Goal: Information Seeking & Learning: Learn about a topic

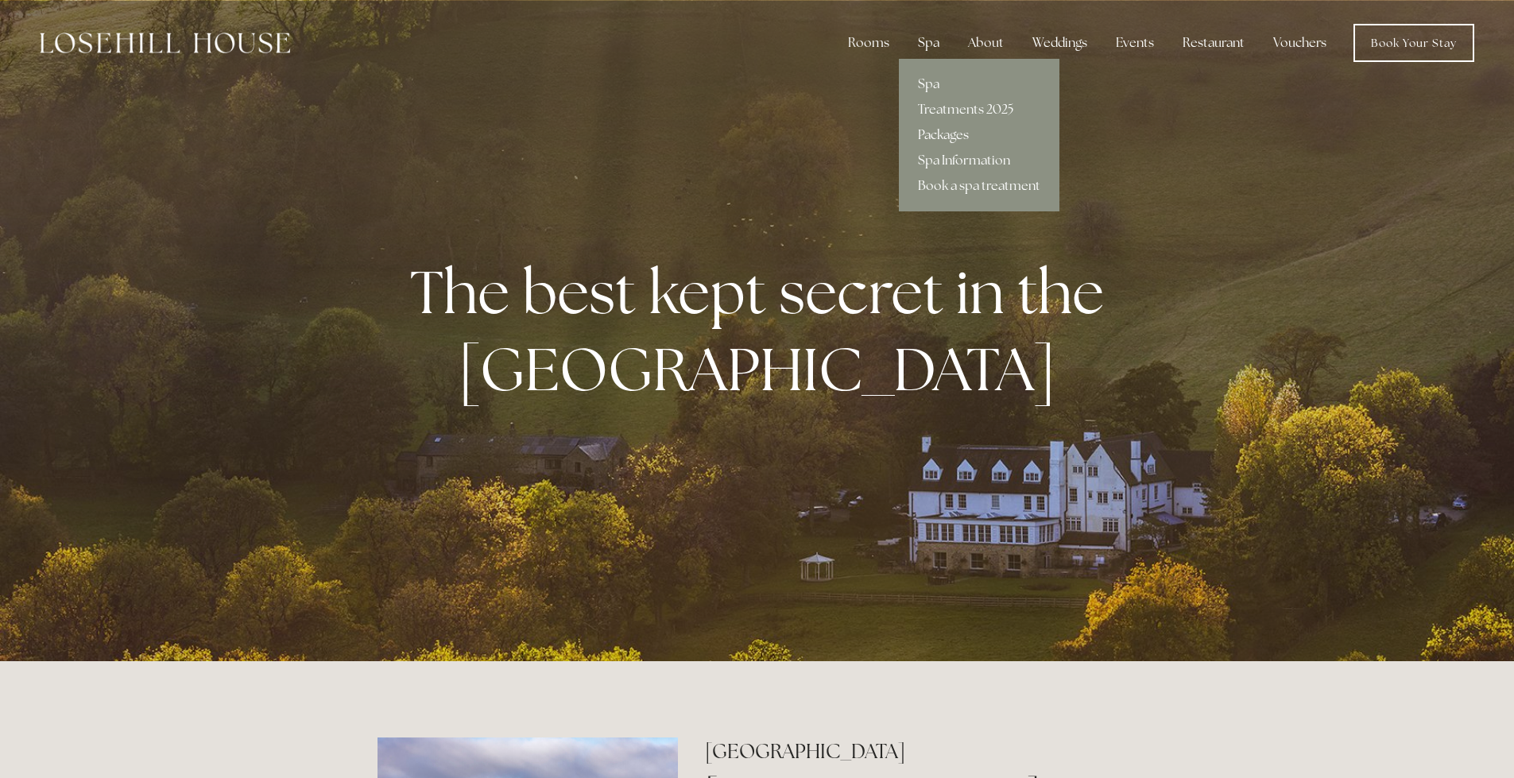
click at [948, 133] on link "Packages" at bounding box center [979, 134] width 161 height 25
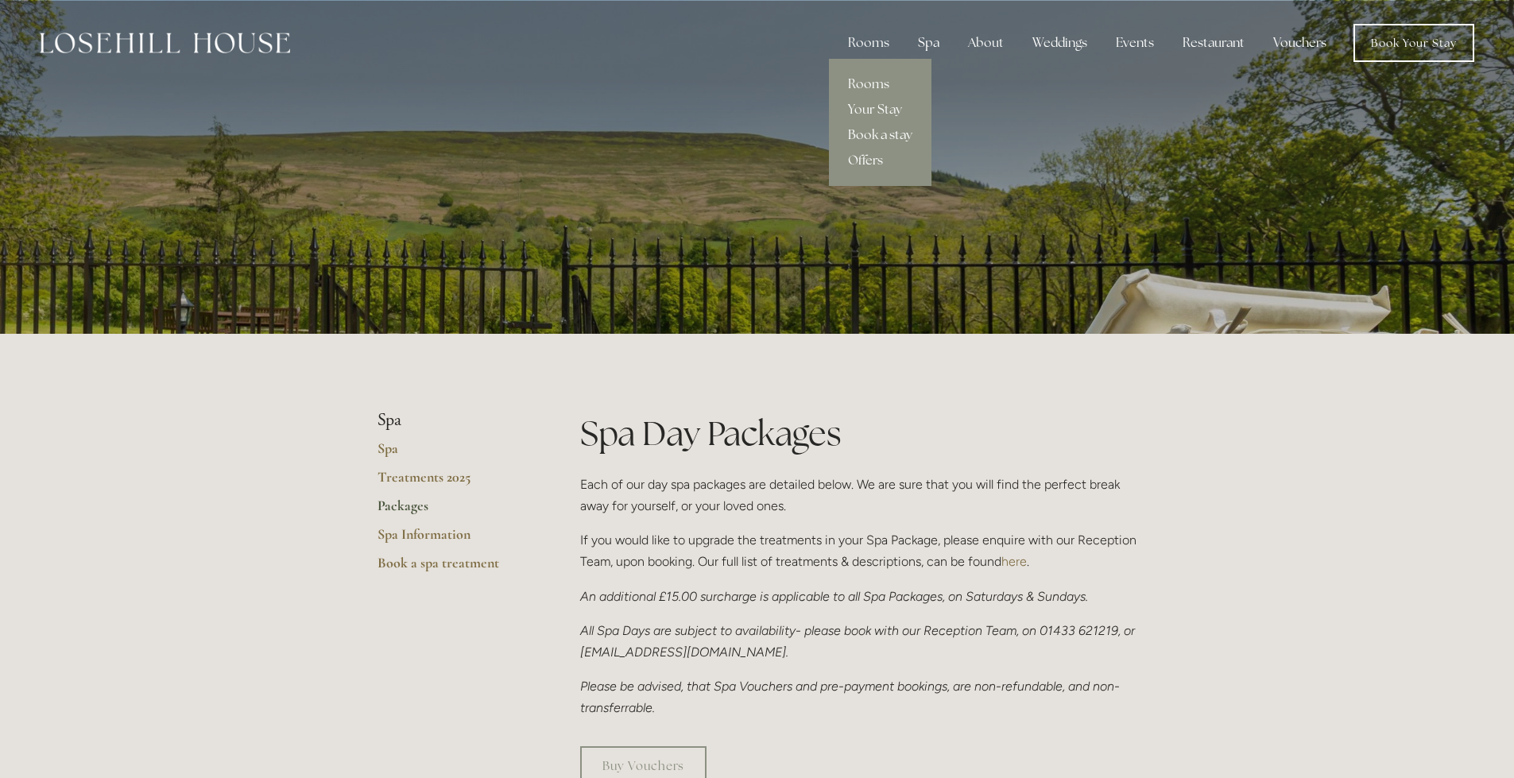
click at [871, 134] on link "Book a stay" at bounding box center [880, 134] width 103 height 25
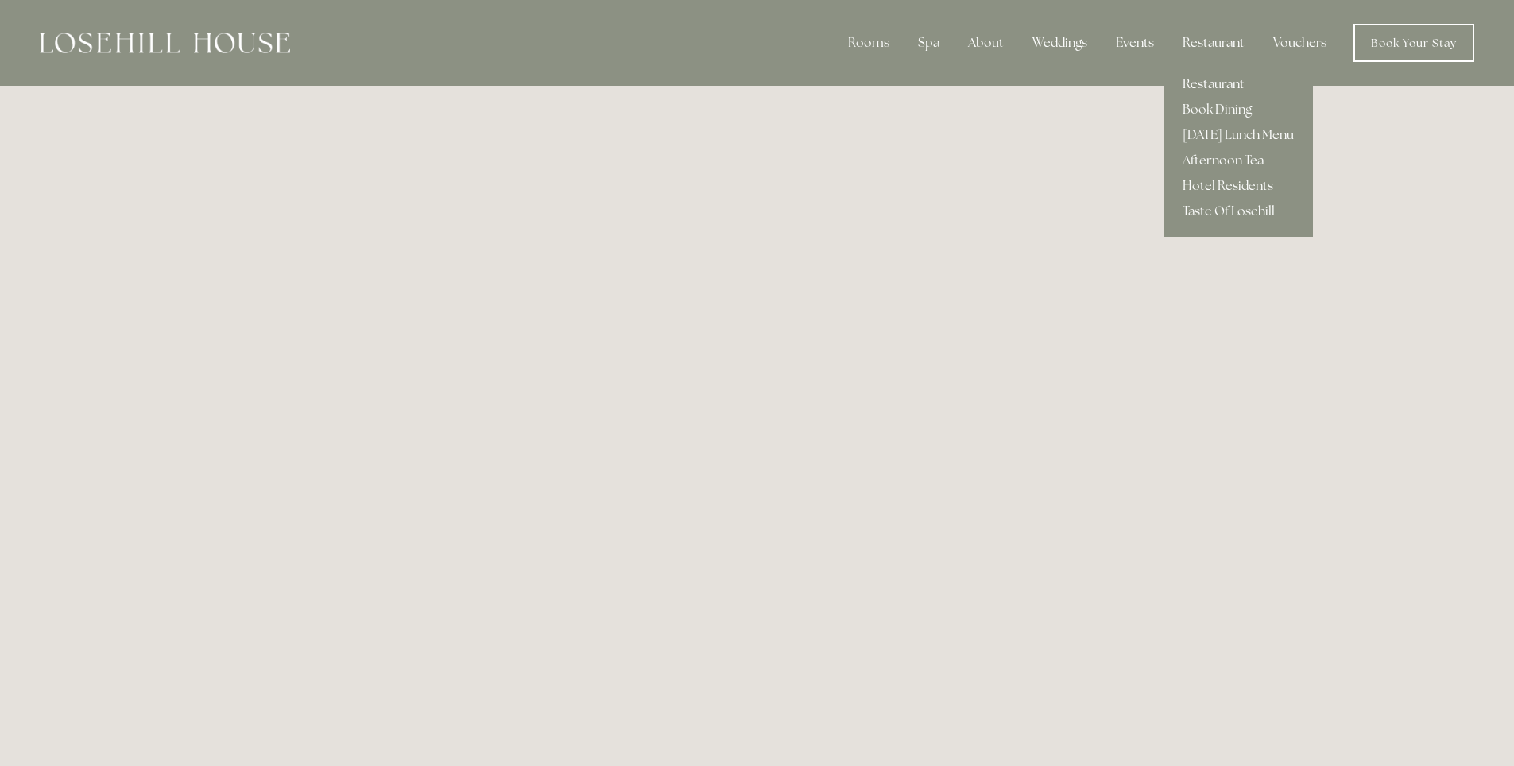
click at [1212, 85] on link "Restaurant" at bounding box center [1237, 84] width 149 height 25
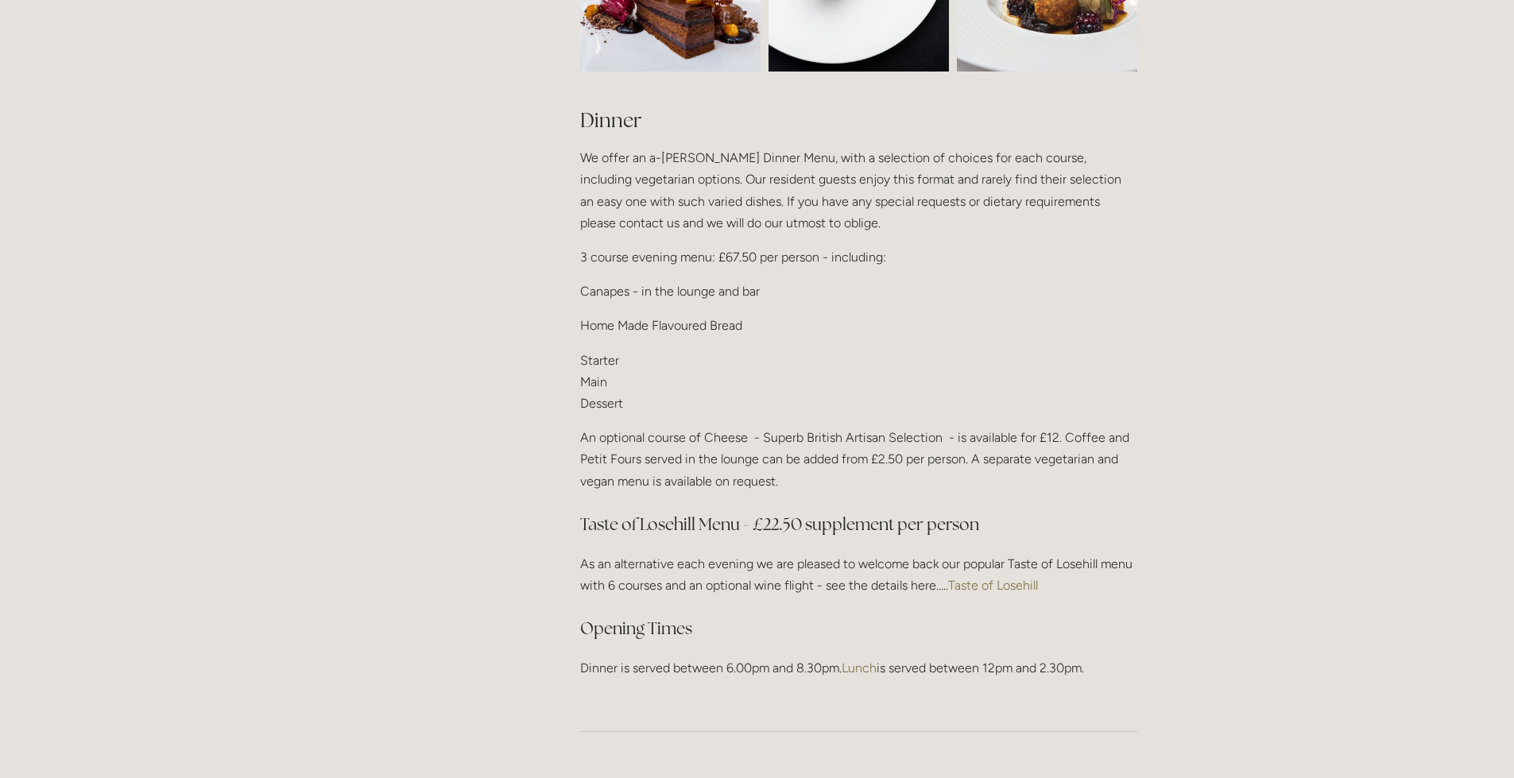
scroll to position [1907, 0]
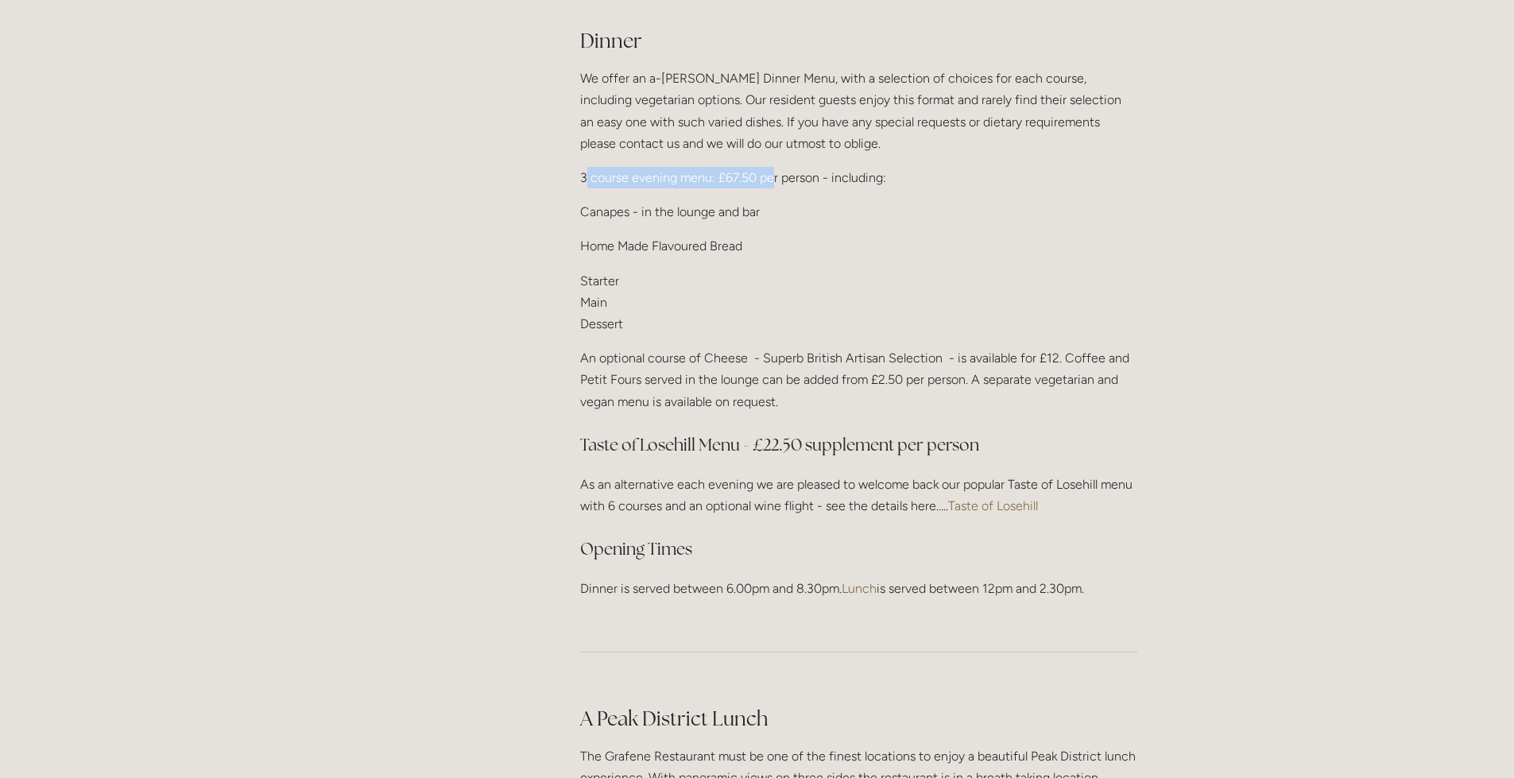
drag, startPoint x: 584, startPoint y: 168, endPoint x: 773, endPoint y: 172, distance: 189.2
click at [773, 172] on p "3 course evening menu: £67.50 per person - including:" at bounding box center [858, 177] width 557 height 21
click at [801, 172] on p "3 course evening menu: £67.50 per person - including:" at bounding box center [858, 177] width 557 height 21
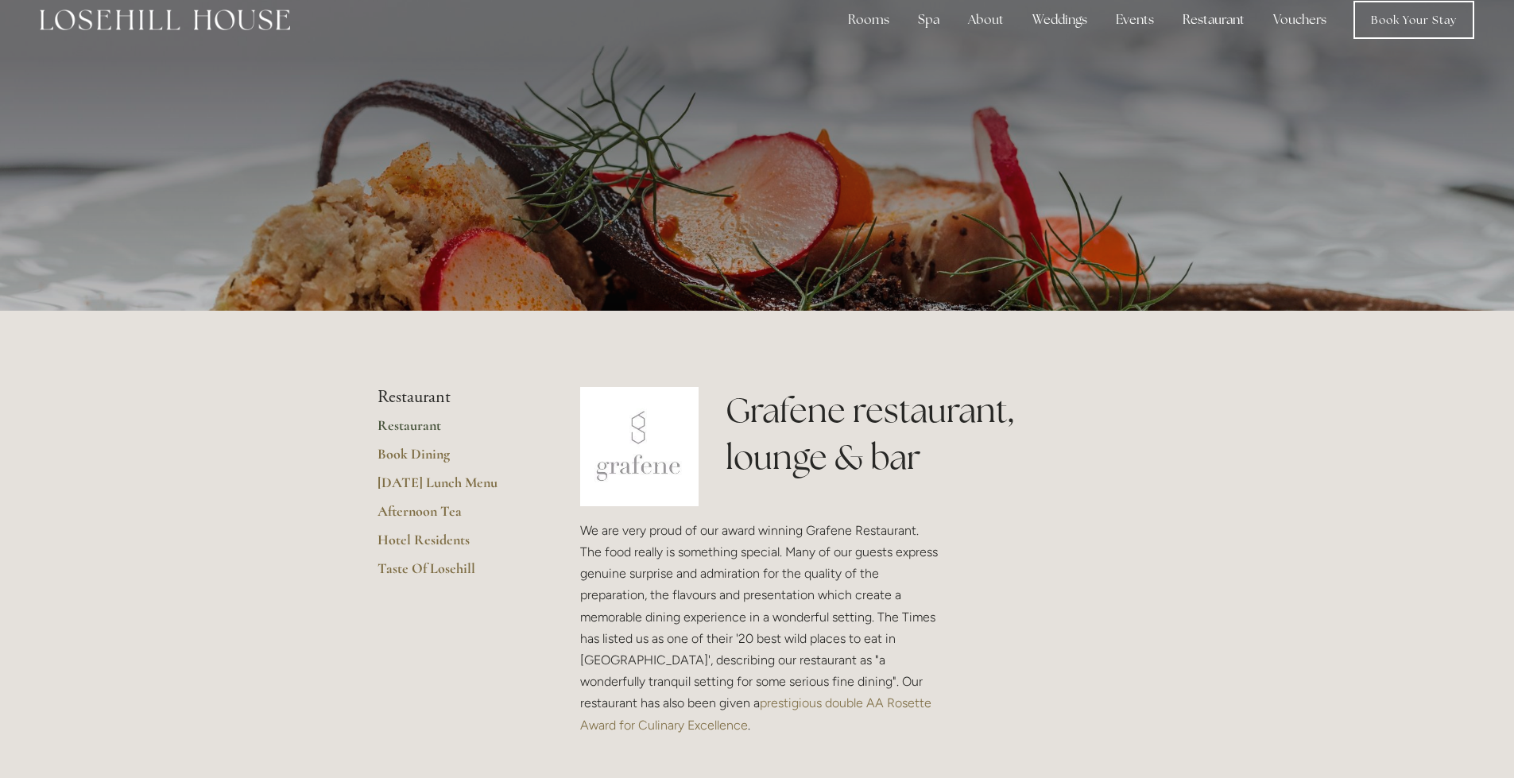
scroll to position [0, 0]
